Goal: Find specific page/section

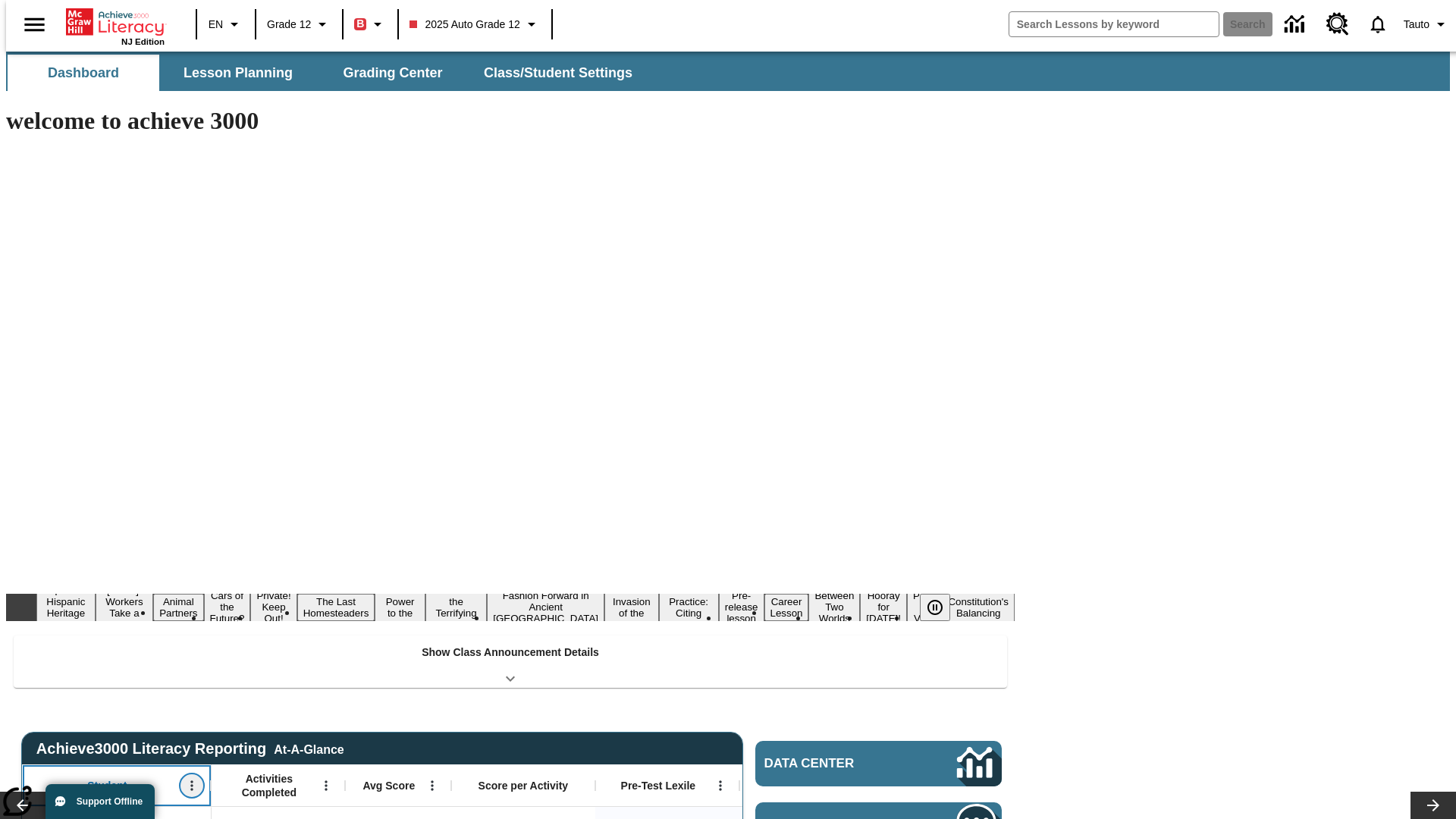
click at [191, 781] on icon "Open Menu" at bounding box center [191, 786] width 2 height 10
click at [29, 534] on icon at bounding box center [28, 534] width 10 height 10
click at [191, 781] on icon "Student, Open Menu," at bounding box center [191, 786] width 2 height 10
click at [29, 534] on icon at bounding box center [28, 534] width 10 height 10
click at [324, 781] on icon "Open Menu" at bounding box center [325, 786] width 2 height 10
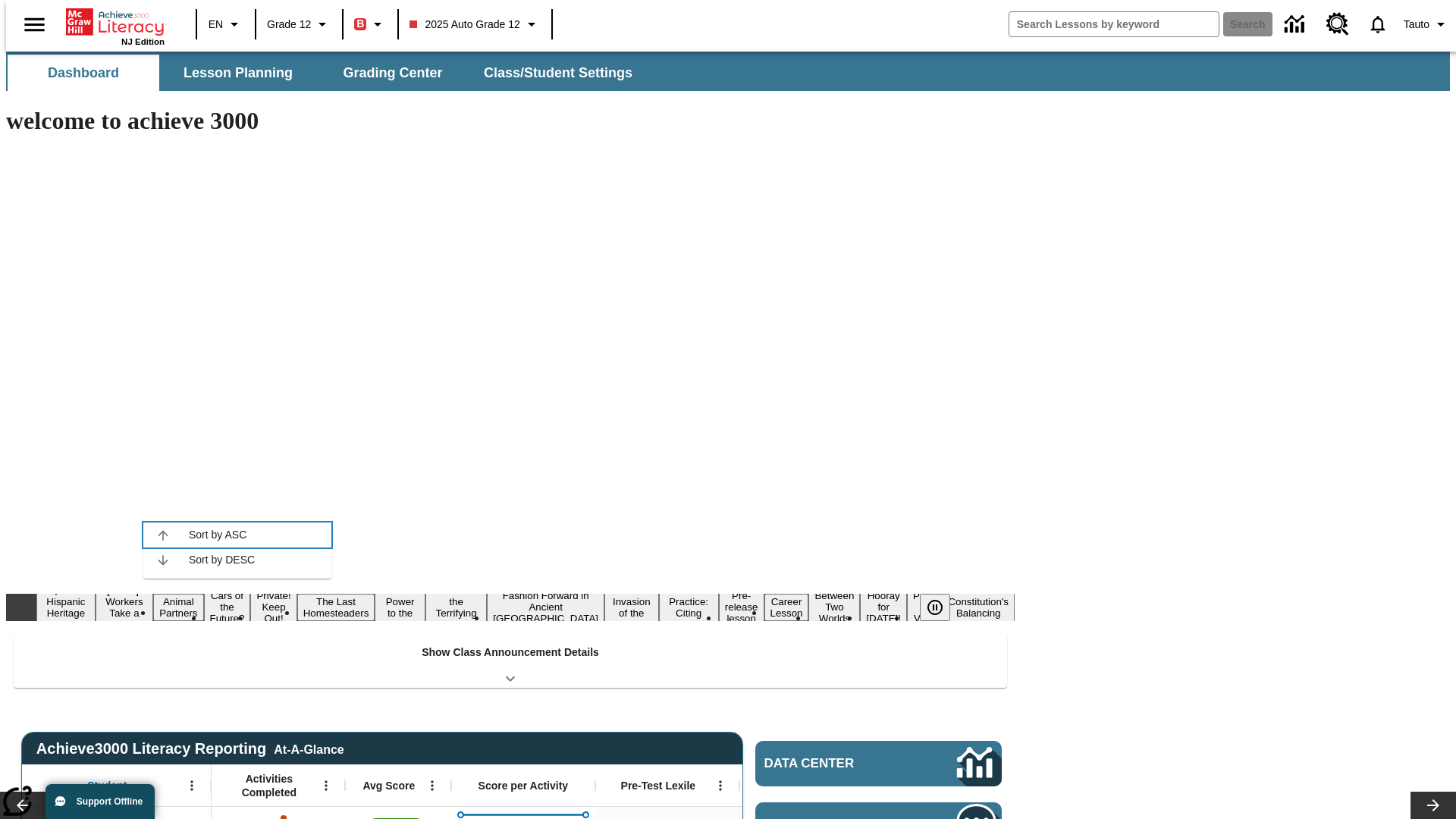
click at [163, 534] on icon at bounding box center [162, 534] width 10 height 10
click at [324, 781] on icon "Activities Completed, Open Menu," at bounding box center [325, 786] width 2 height 10
click at [163, 534] on icon at bounding box center [162, 534] width 10 height 10
click at [430, 781] on icon "Open Menu" at bounding box center [431, 786] width 2 height 10
click at [269, 534] on icon at bounding box center [269, 534] width 10 height 10
